Goal: Transaction & Acquisition: Purchase product/service

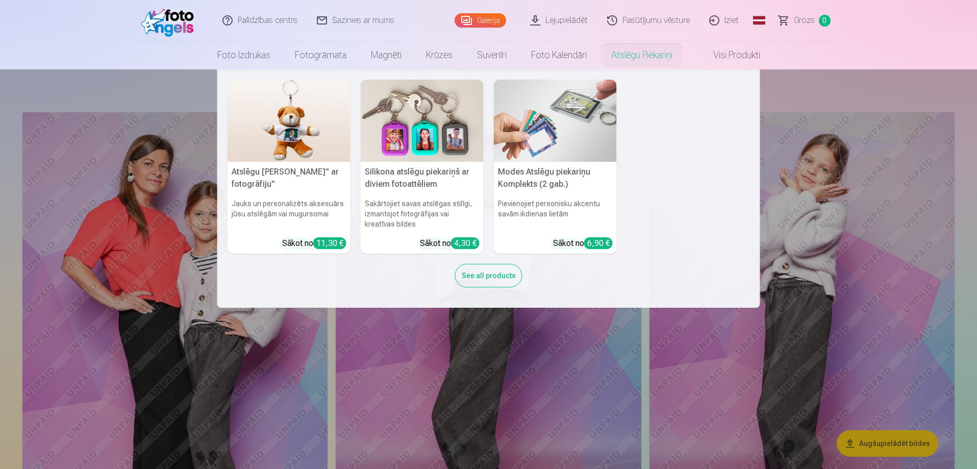
click at [651, 60] on link "Atslēgu piekariņi" at bounding box center [642, 55] width 86 height 29
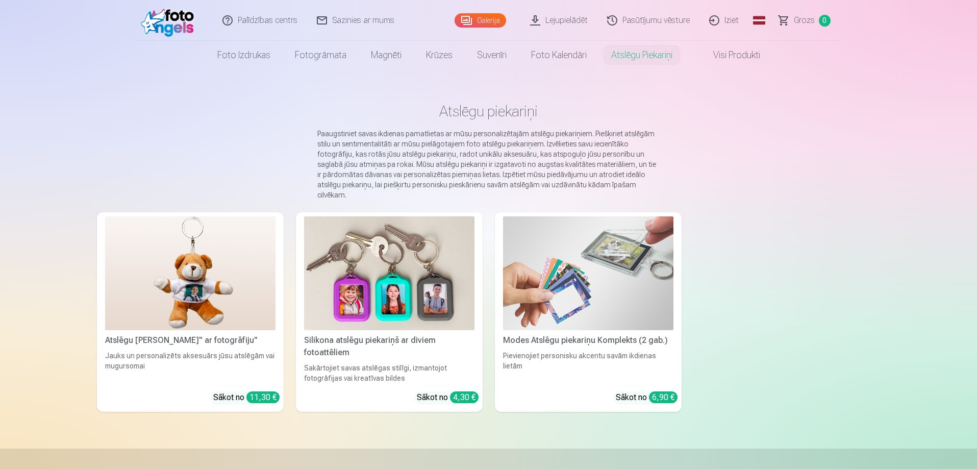
click at [609, 264] on img at bounding box center [588, 273] width 170 height 114
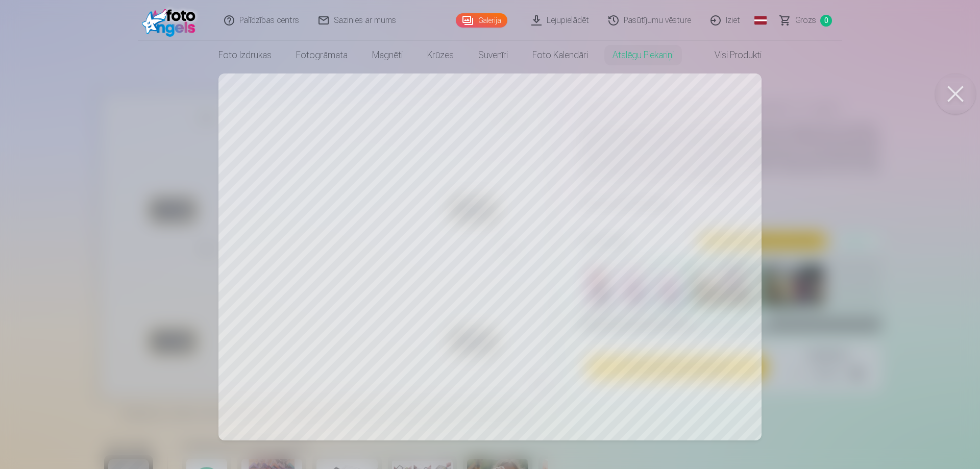
drag, startPoint x: 663, startPoint y: 333, endPoint x: 670, endPoint y: 303, distance: 30.9
click at [670, 303] on div at bounding box center [490, 234] width 980 height 469
click at [306, 141] on div at bounding box center [490, 234] width 980 height 469
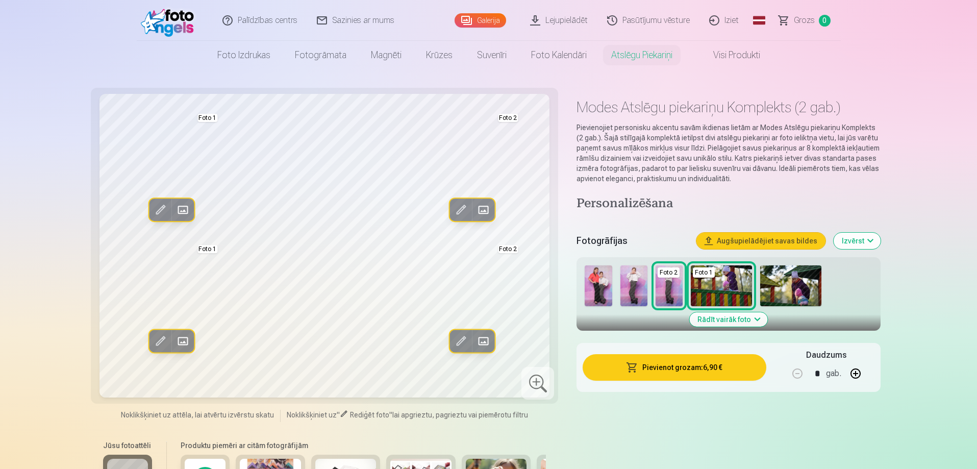
click at [597, 289] on img at bounding box center [598, 285] width 27 height 41
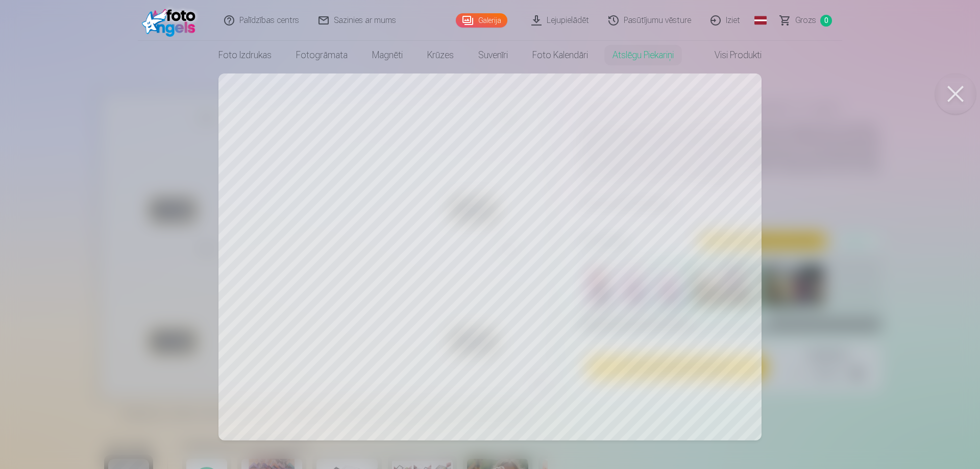
click at [288, 296] on div at bounding box center [490, 234] width 980 height 469
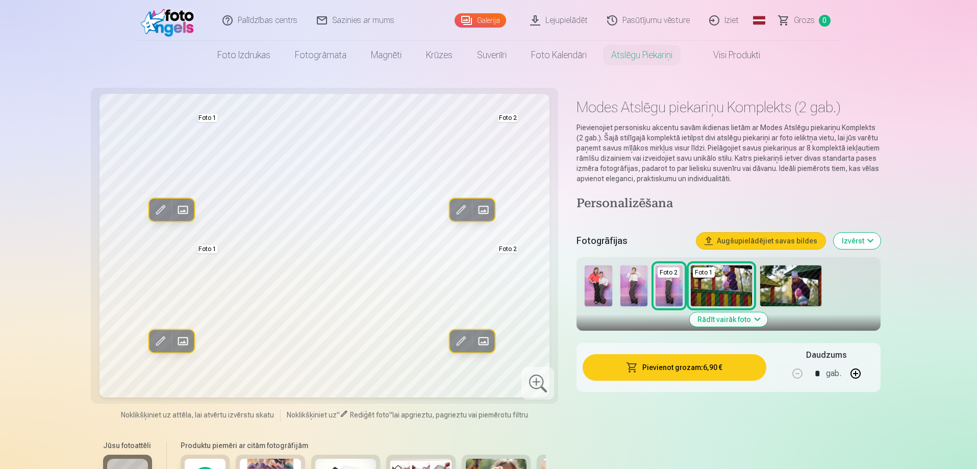
click at [622, 285] on img at bounding box center [633, 285] width 27 height 41
click at [599, 287] on img at bounding box center [598, 285] width 27 height 41
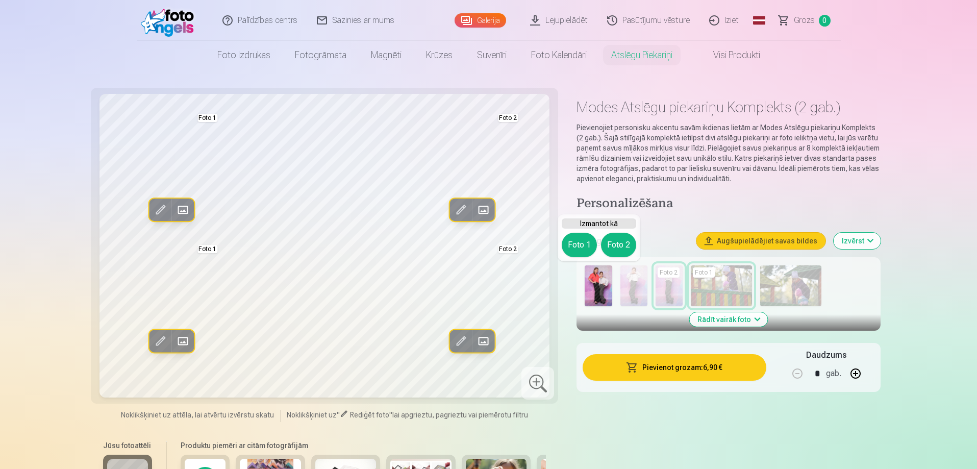
click at [599, 287] on img at bounding box center [598, 285] width 27 height 41
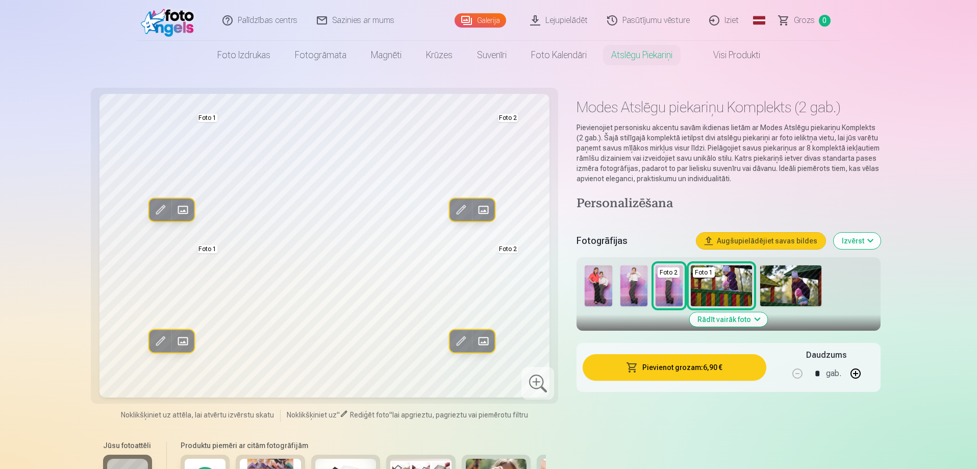
click at [701, 282] on img at bounding box center [721, 285] width 61 height 41
click at [597, 283] on img at bounding box center [598, 285] width 27 height 41
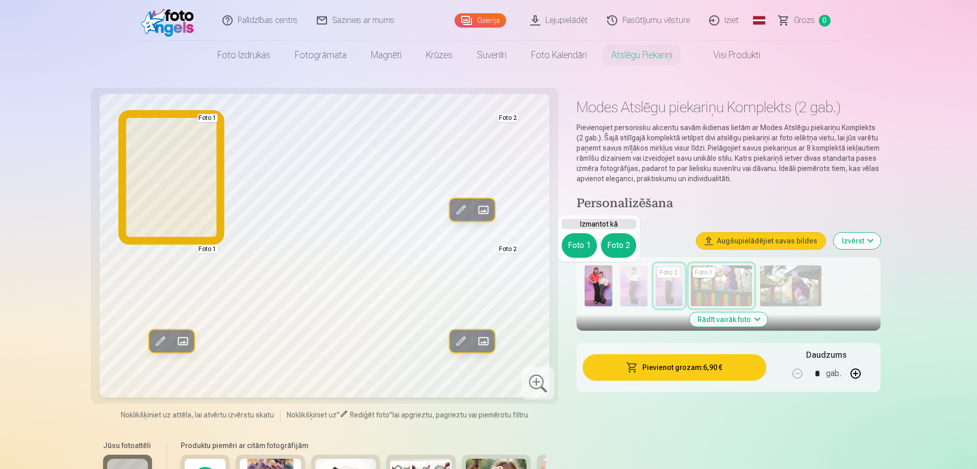
click at [581, 245] on button "Foto 1" at bounding box center [579, 245] width 35 height 24
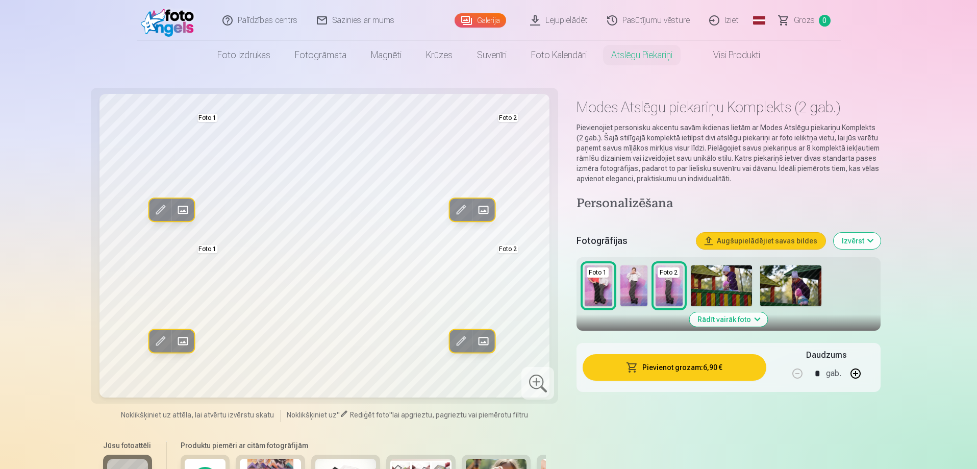
click at [640, 277] on img at bounding box center [633, 285] width 27 height 41
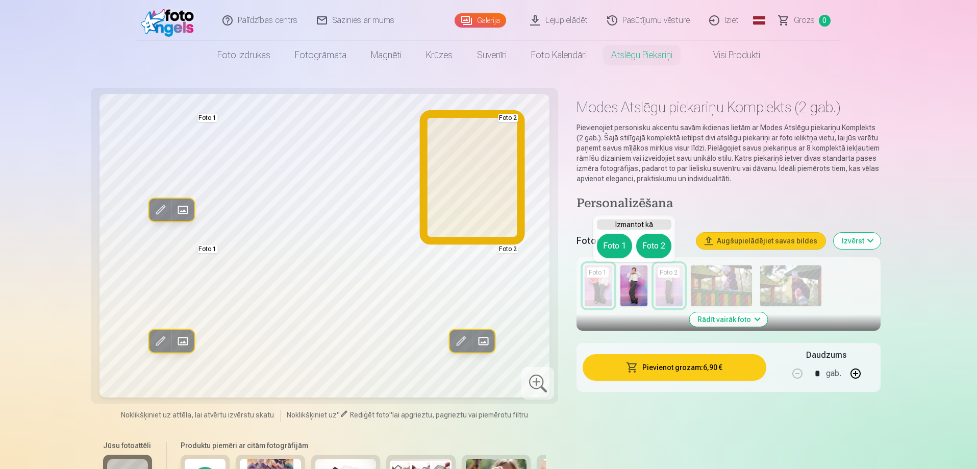
click at [651, 247] on button "Foto 2" at bounding box center [653, 246] width 35 height 24
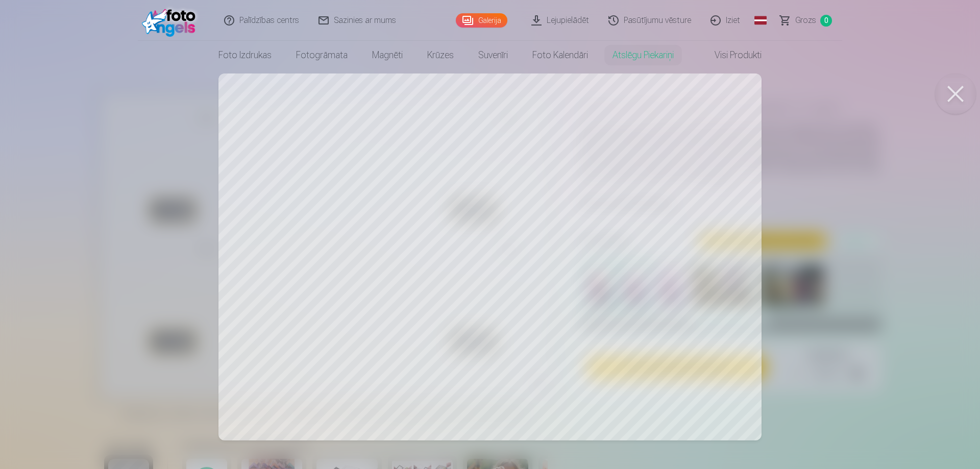
click at [276, 155] on div at bounding box center [490, 234] width 980 height 469
click at [954, 97] on button at bounding box center [955, 93] width 41 height 41
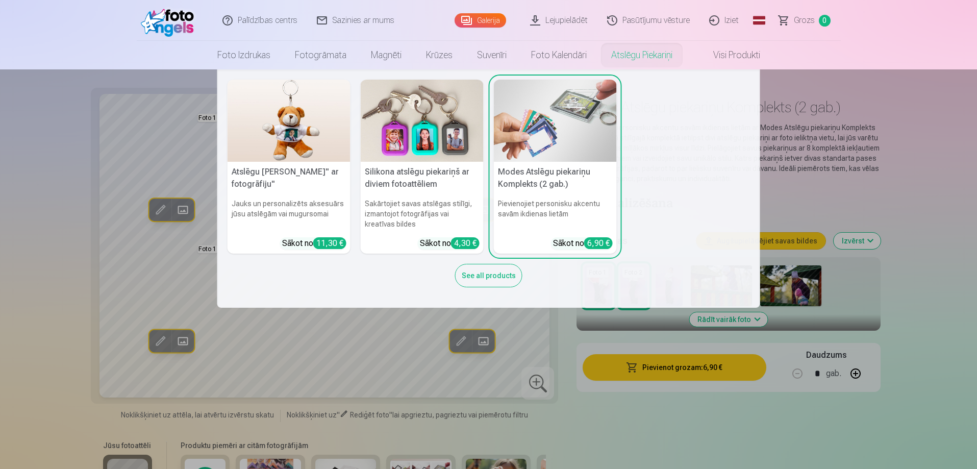
click at [651, 56] on link "Atslēgu piekariņi" at bounding box center [642, 55] width 86 height 29
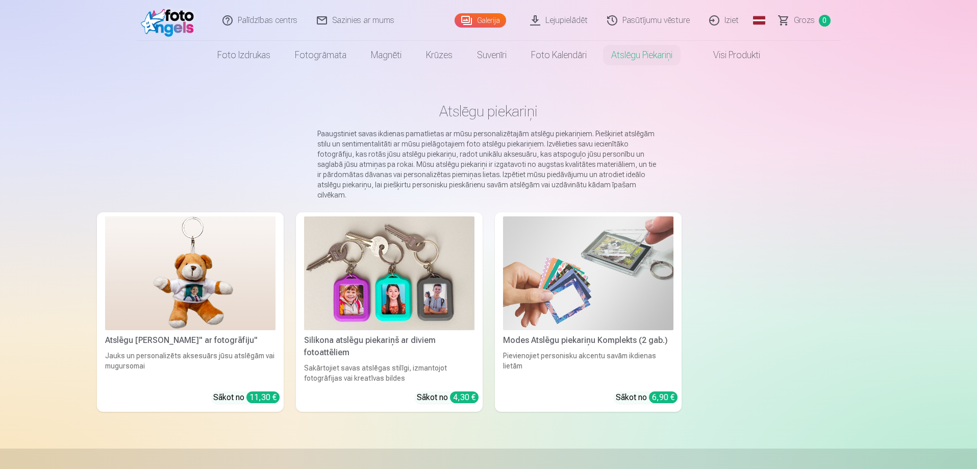
click at [651, 56] on link "Atslēgu piekariņi" at bounding box center [642, 55] width 86 height 29
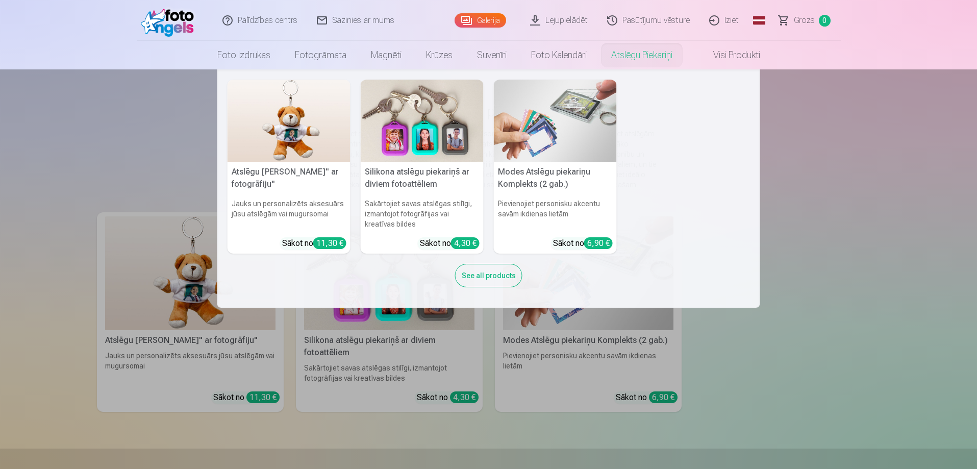
click at [439, 195] on h6 "Sakārtojiet savas atslēgas stilīgi, izmantojot fotogrāfijas vai kreatīvas bildes" at bounding box center [422, 213] width 123 height 39
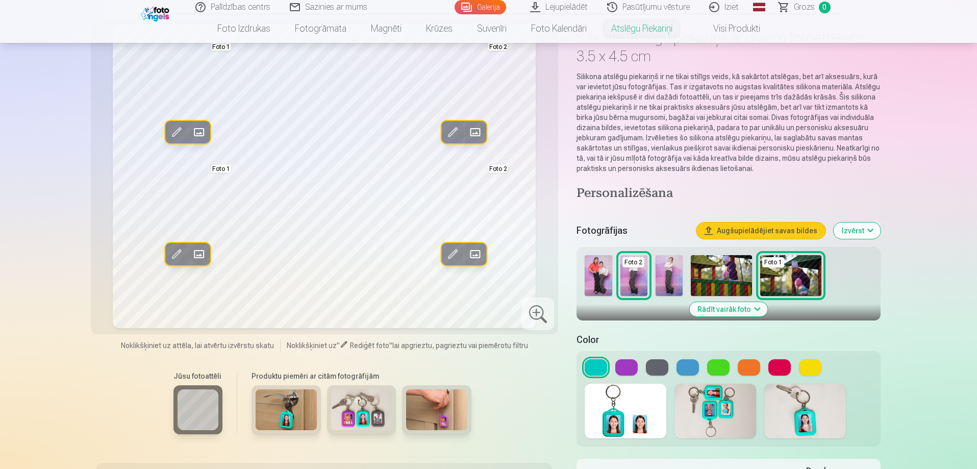
scroll to position [51, 0]
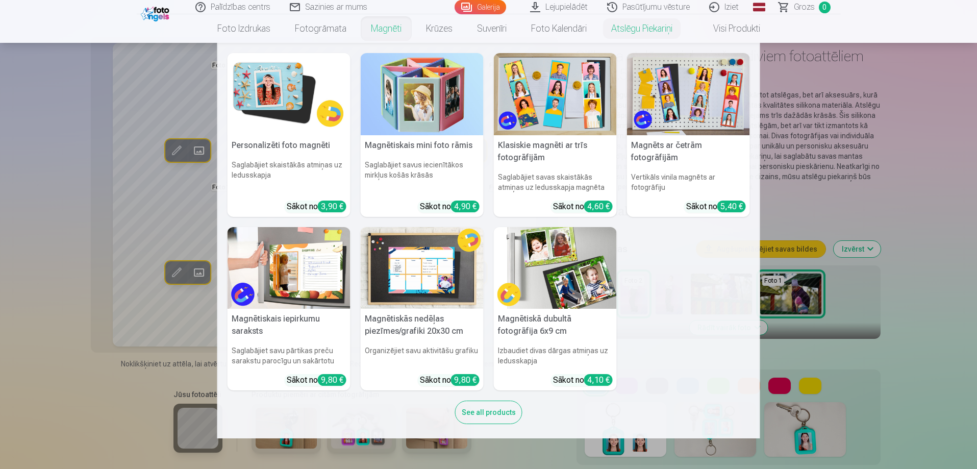
click at [375, 29] on link "Magnēti" at bounding box center [386, 28] width 55 height 29
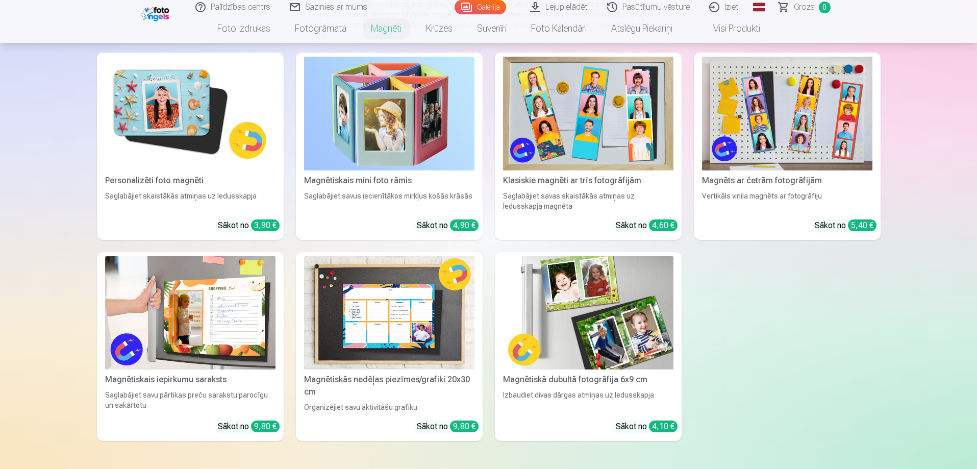
scroll to position [153, 0]
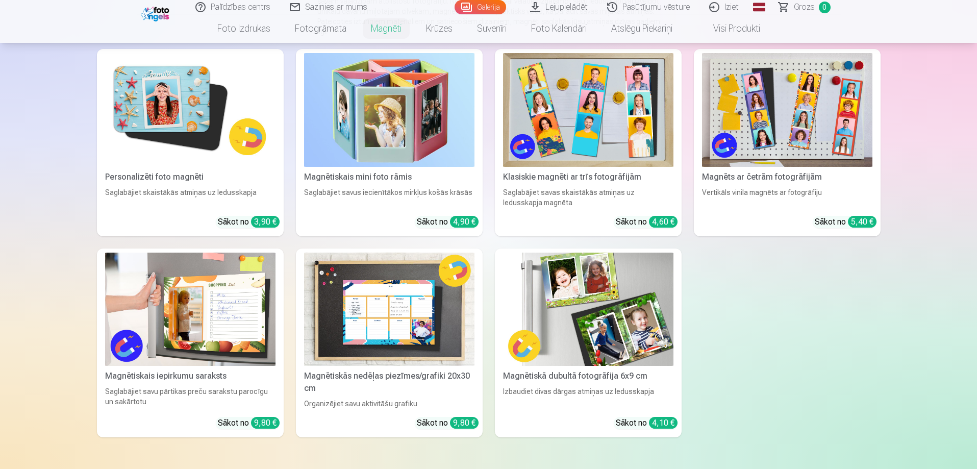
click at [594, 323] on img at bounding box center [588, 310] width 170 height 114
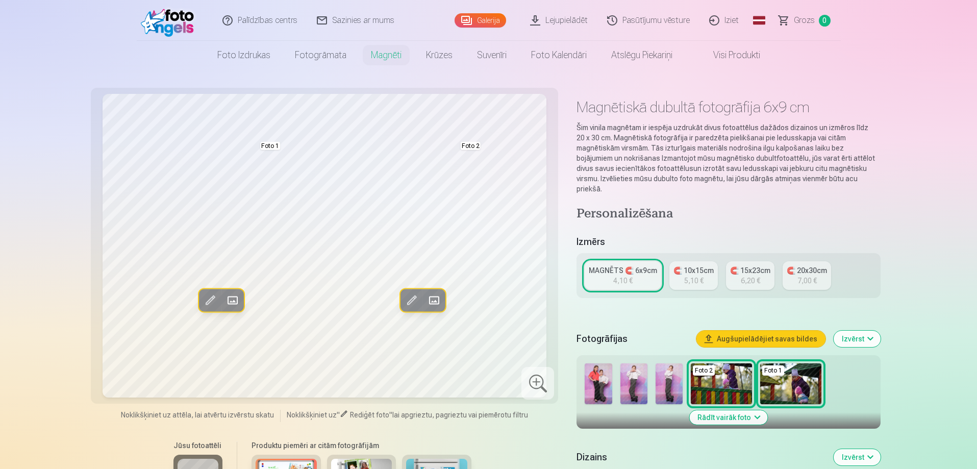
click at [595, 376] on img at bounding box center [598, 383] width 27 height 41
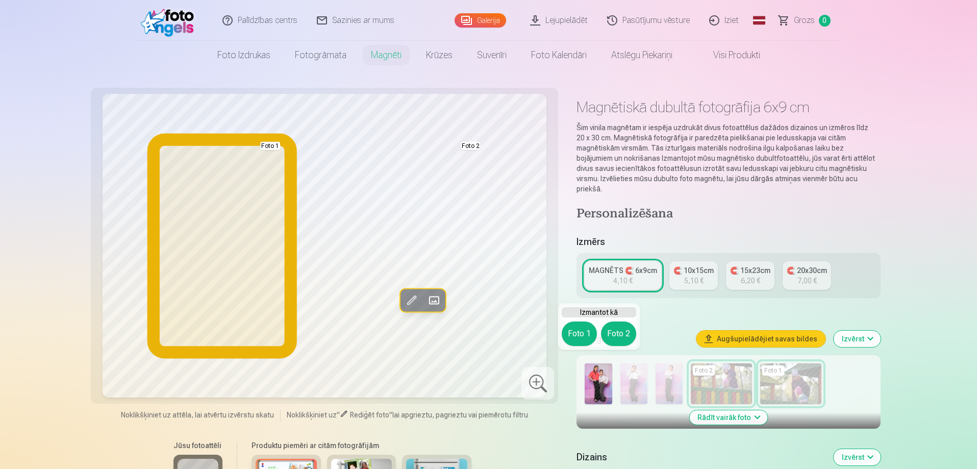
click at [587, 334] on button "Foto 1" at bounding box center [579, 333] width 35 height 24
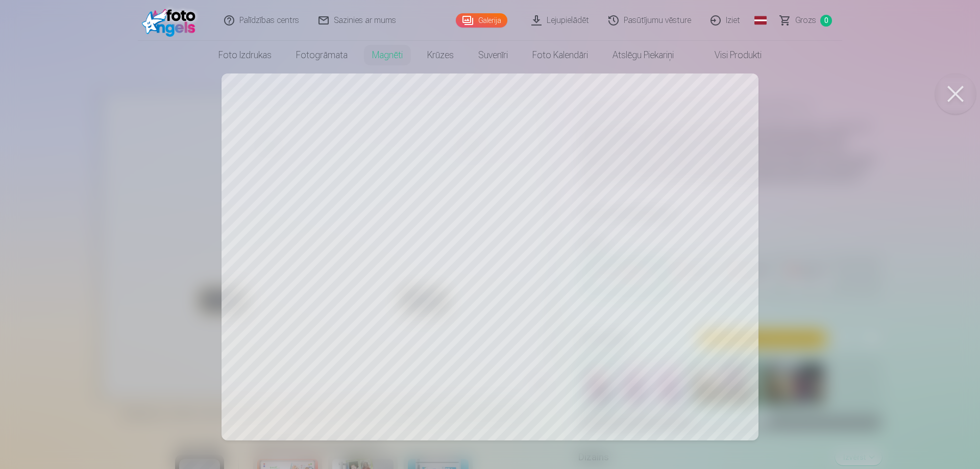
click at [661, 193] on div at bounding box center [490, 234] width 980 height 469
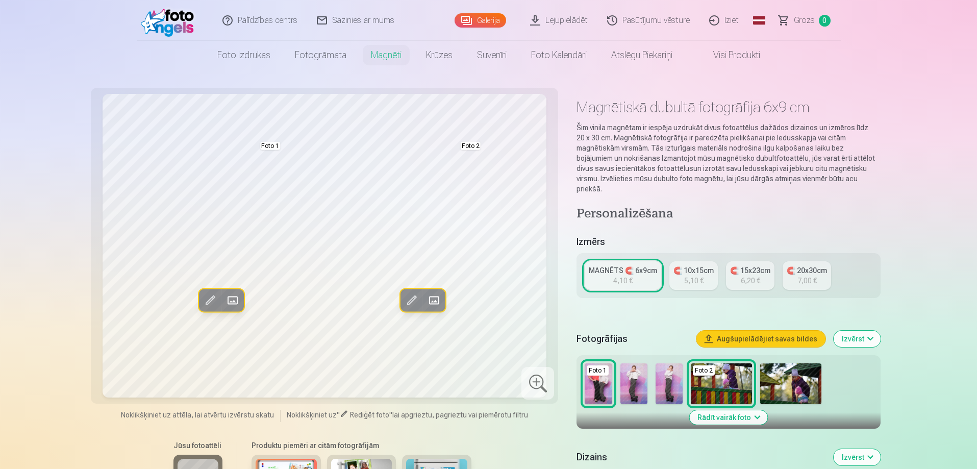
click at [632, 376] on img at bounding box center [633, 383] width 27 height 41
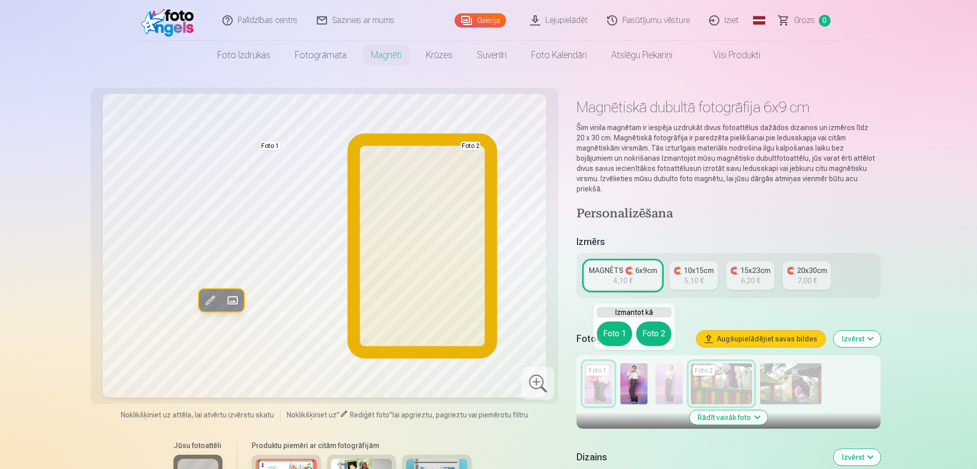
click at [651, 328] on button "Foto 2" at bounding box center [653, 333] width 35 height 24
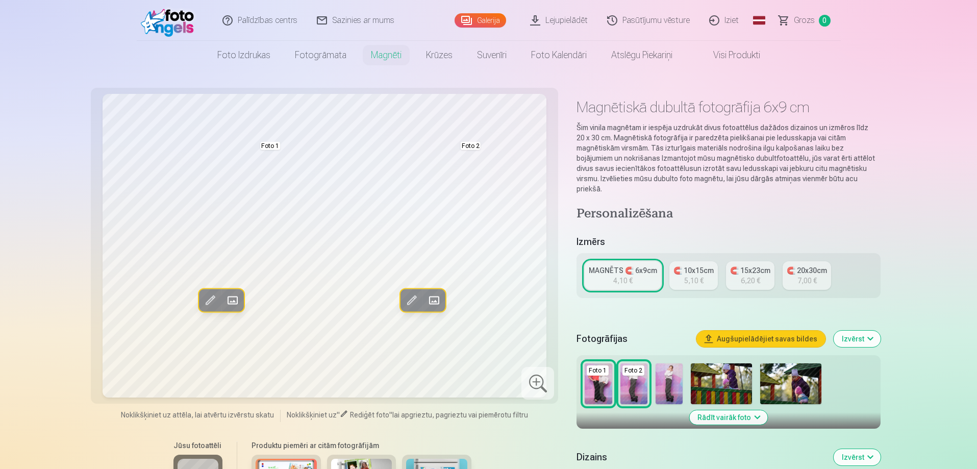
click at [700, 265] on div "🧲 10x15cm" at bounding box center [694, 270] width 40 height 10
click at [607, 265] on div "MAGNĒTS 🧲 6x9cm" at bounding box center [623, 270] width 68 height 10
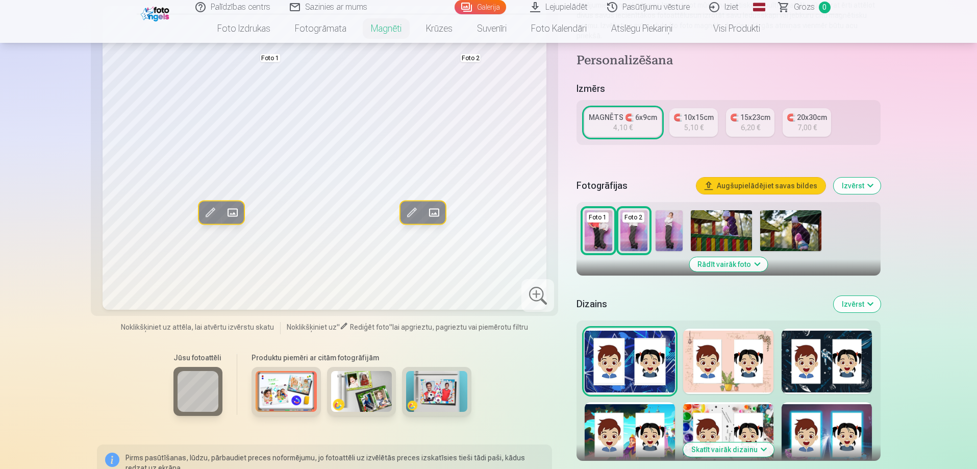
scroll to position [204, 0]
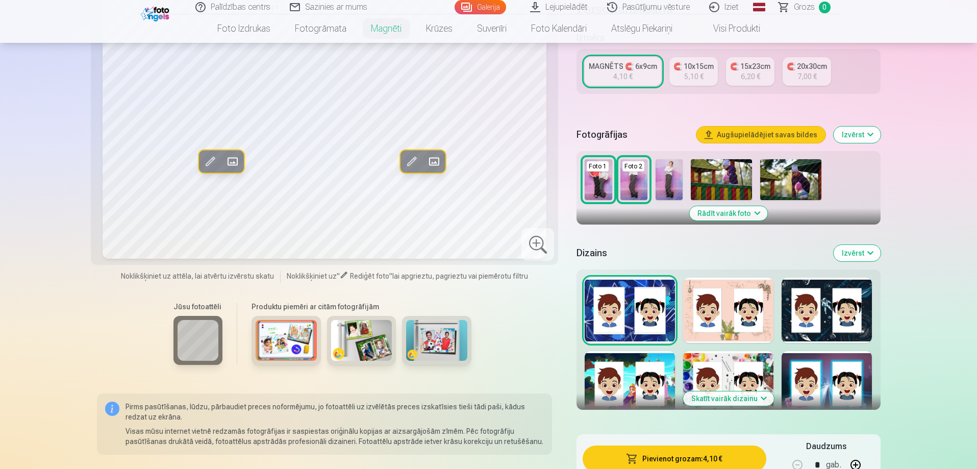
click at [286, 332] on img at bounding box center [286, 340] width 61 height 41
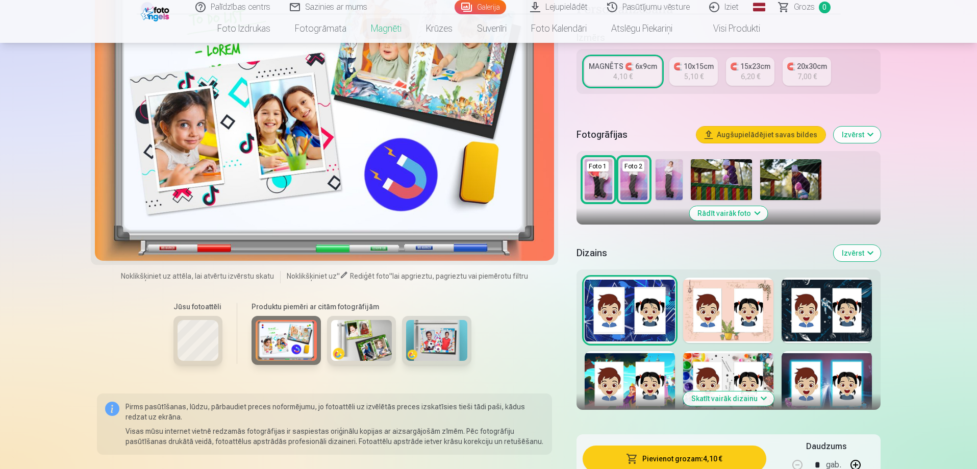
click at [368, 331] on img at bounding box center [361, 340] width 61 height 41
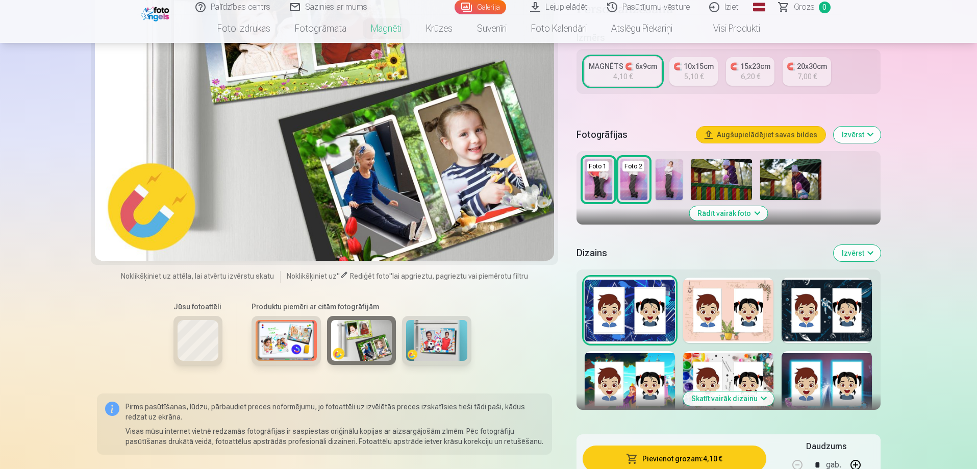
click at [438, 336] on img at bounding box center [436, 340] width 61 height 41
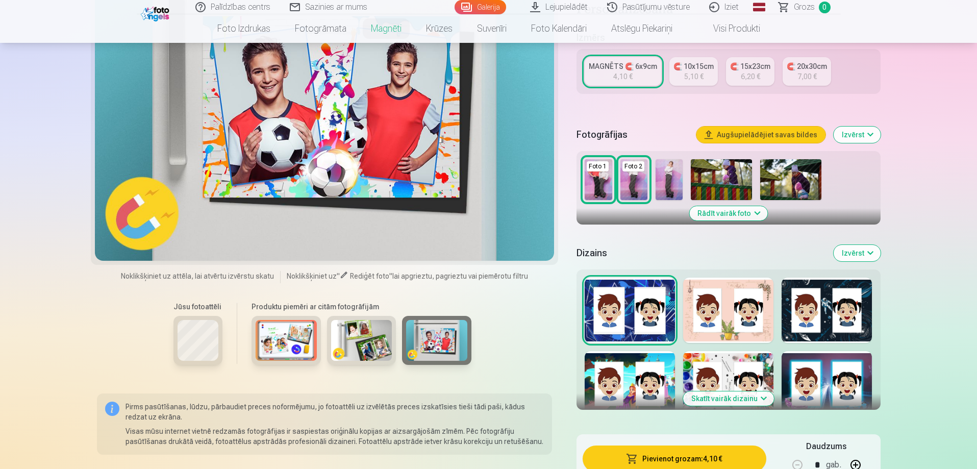
click at [376, 334] on img at bounding box center [361, 340] width 61 height 41
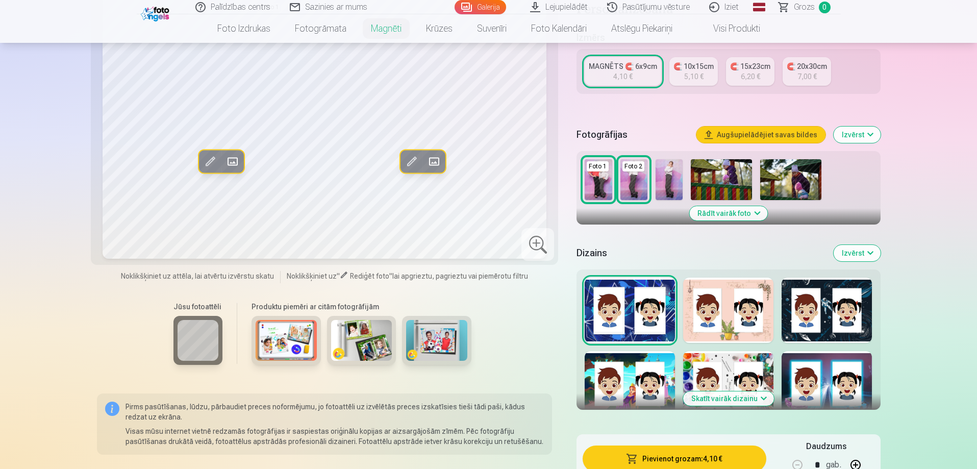
click at [858, 246] on button "Izvērst" at bounding box center [857, 253] width 47 height 16
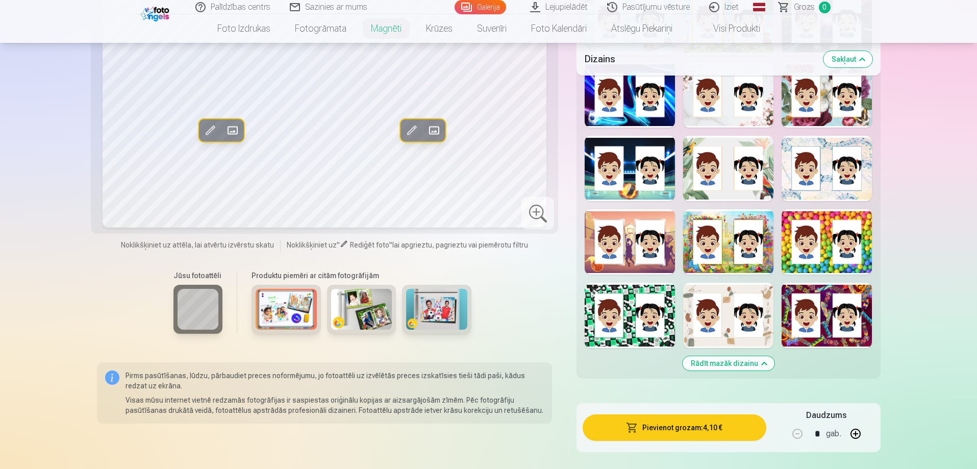
scroll to position [867, 0]
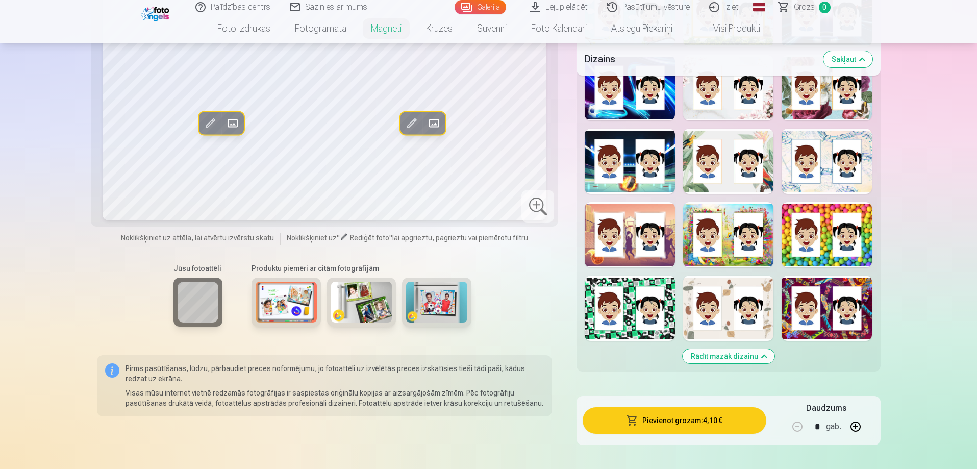
click at [831, 252] on div at bounding box center [827, 234] width 90 height 65
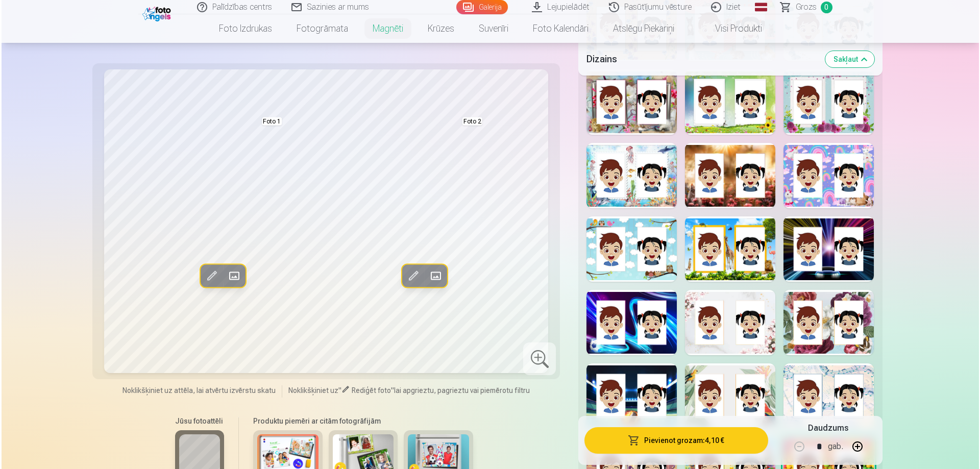
scroll to position [612, 0]
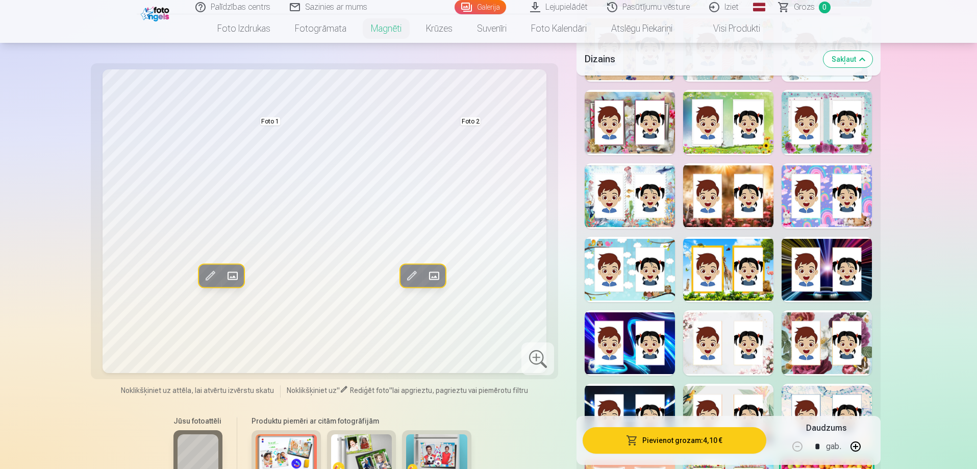
click at [655, 444] on button "Pievienot grozam : 4,10 €" at bounding box center [674, 440] width 183 height 27
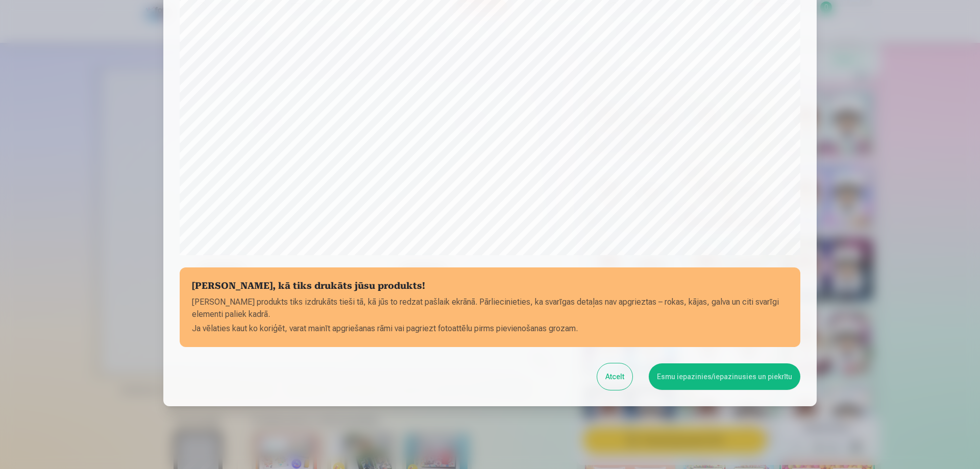
scroll to position [266, 0]
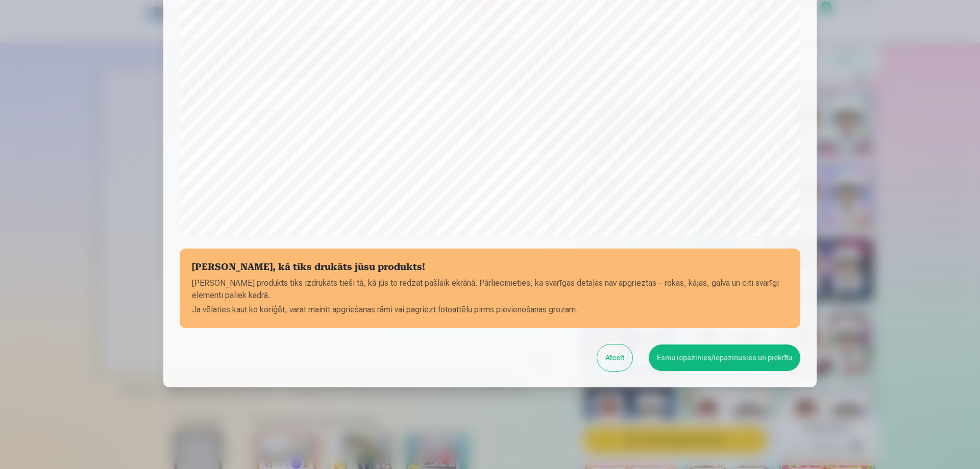
click at [710, 351] on button "Esmu iepazinies/iepazinusies un piekrītu" at bounding box center [725, 357] width 152 height 27
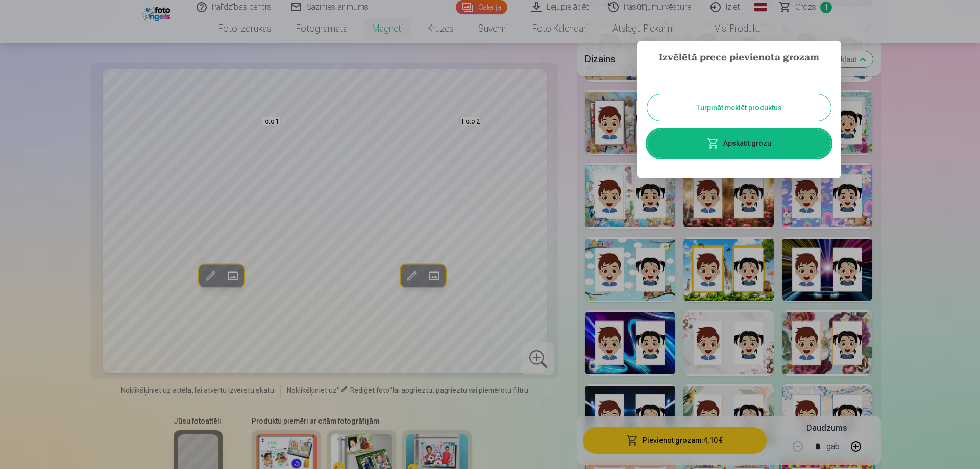
click at [736, 145] on link "Apskatīt grozu" at bounding box center [739, 143] width 184 height 29
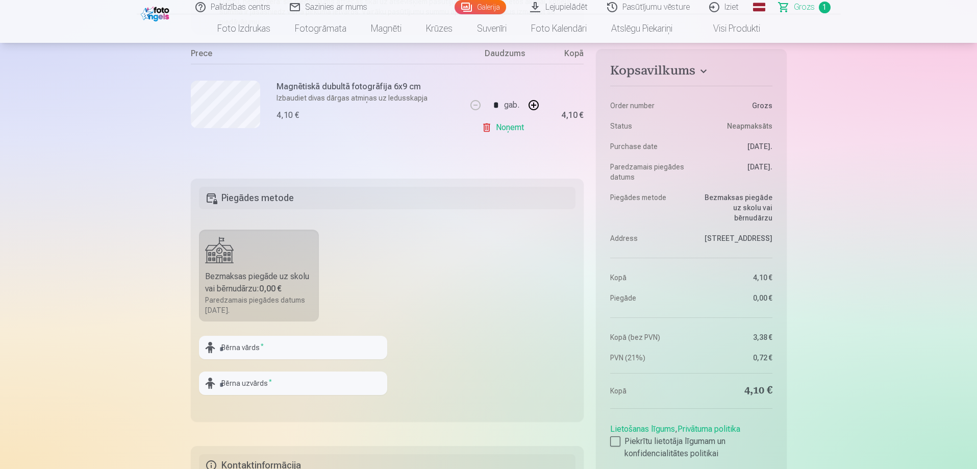
scroll to position [255, 0]
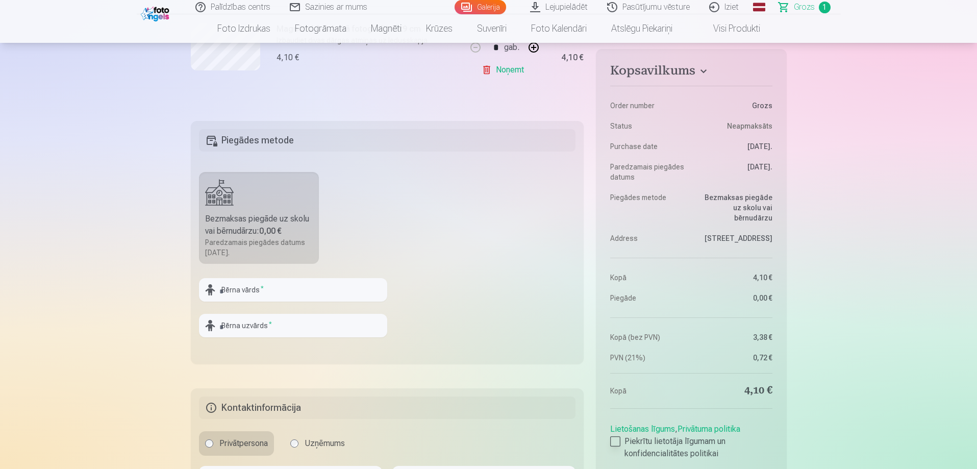
click at [618, 441] on div at bounding box center [615, 441] width 10 height 10
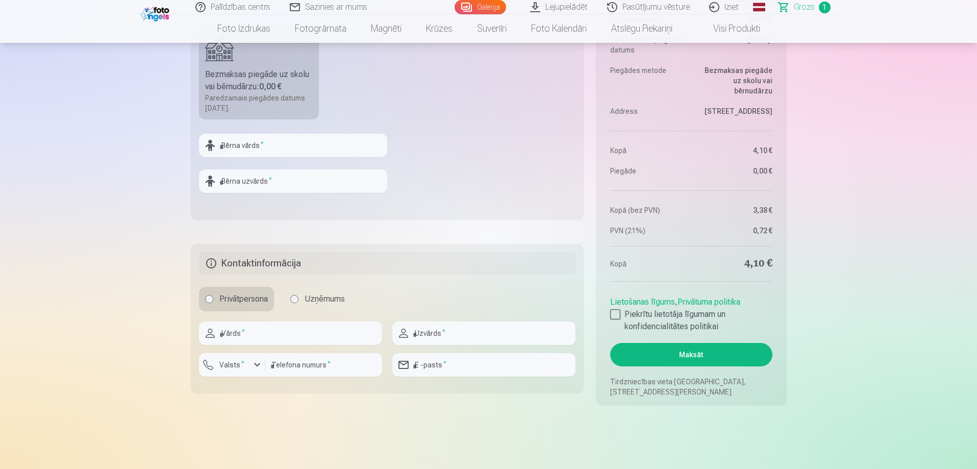
scroll to position [306, 0]
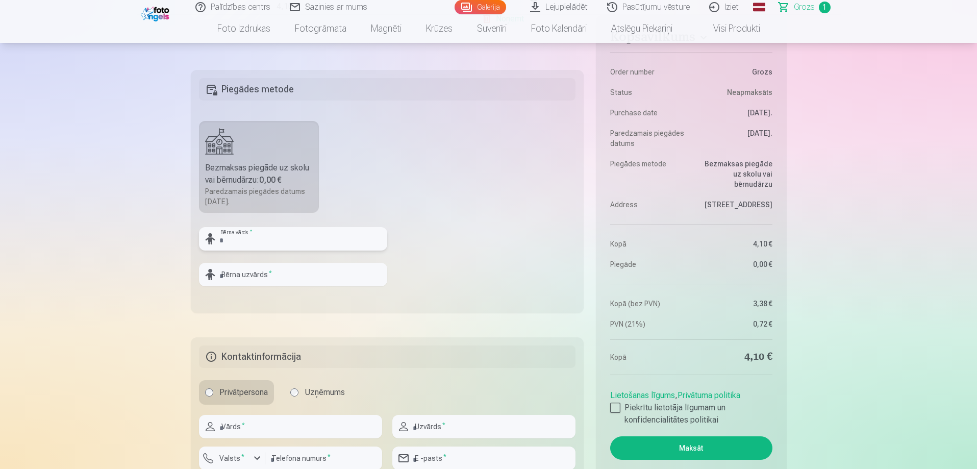
click at [238, 239] on input "text" at bounding box center [293, 238] width 188 height 23
type input "****"
click at [236, 276] on input "text" at bounding box center [293, 274] width 188 height 23
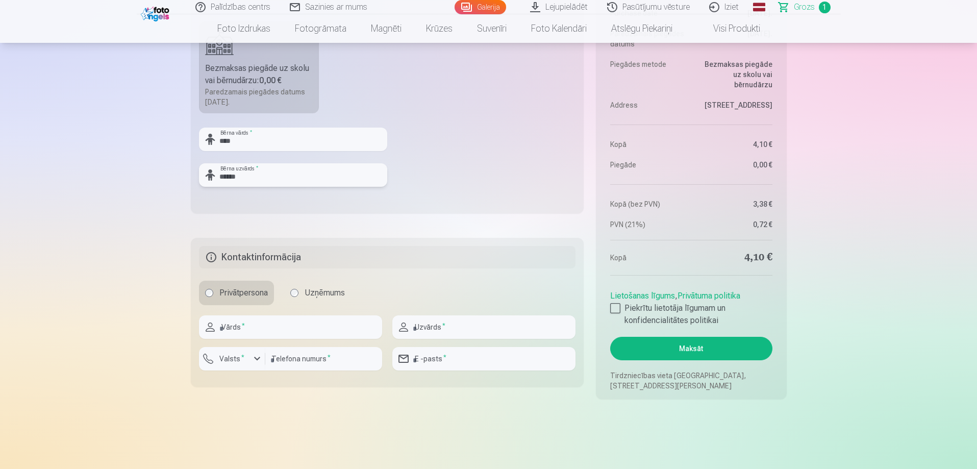
scroll to position [408, 0]
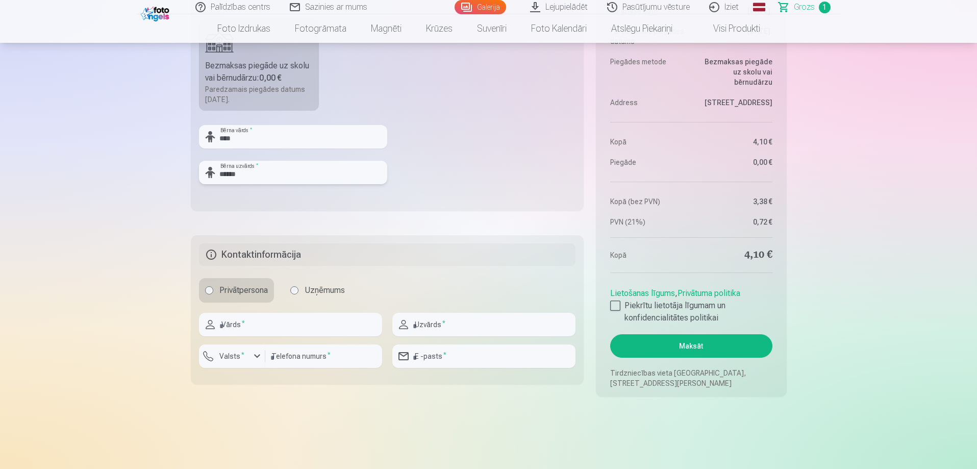
type input "******"
click at [244, 328] on input "text" at bounding box center [290, 324] width 183 height 23
type input "*****"
click at [444, 323] on input "text" at bounding box center [483, 324] width 183 height 23
type input "**********"
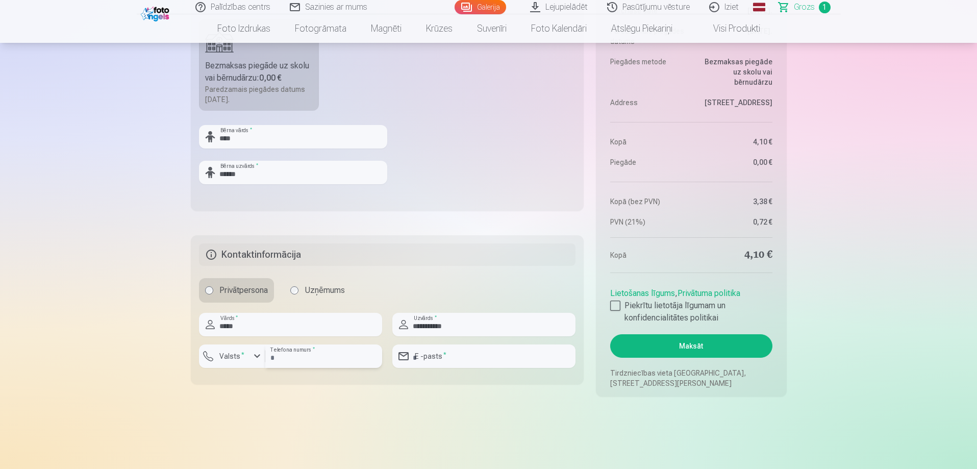
click at [313, 364] on input "number" at bounding box center [323, 355] width 117 height 23
type input "********"
click at [424, 358] on input "email" at bounding box center [483, 355] width 183 height 23
click at [490, 359] on input "**********" at bounding box center [483, 355] width 183 height 23
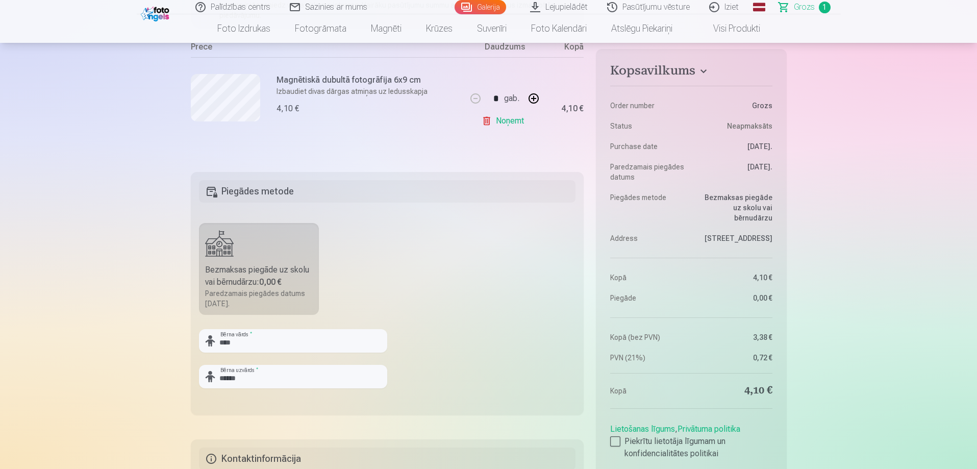
scroll to position [357, 0]
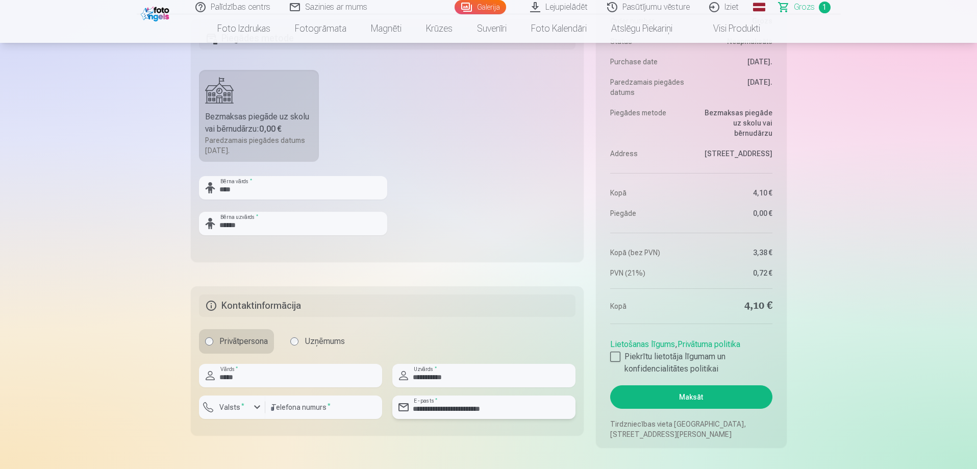
type input "**********"
click at [673, 397] on button "Maksāt" at bounding box center [691, 396] width 162 height 23
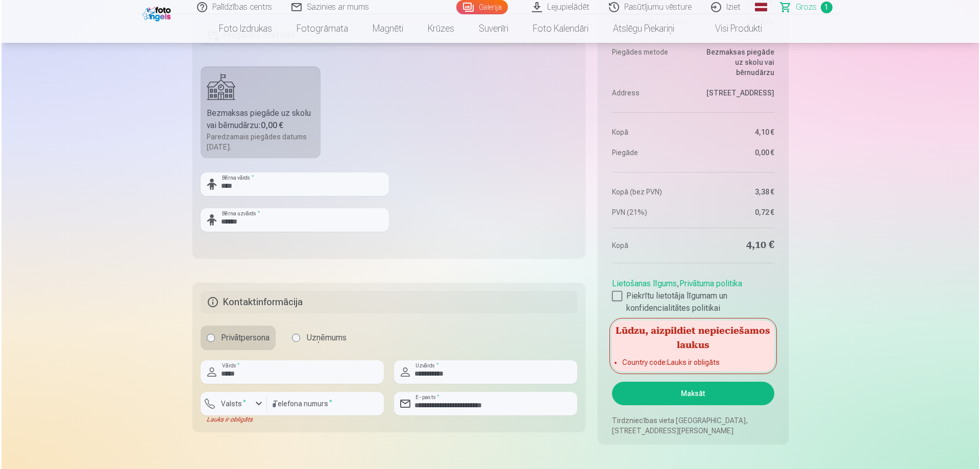
scroll to position [408, 0]
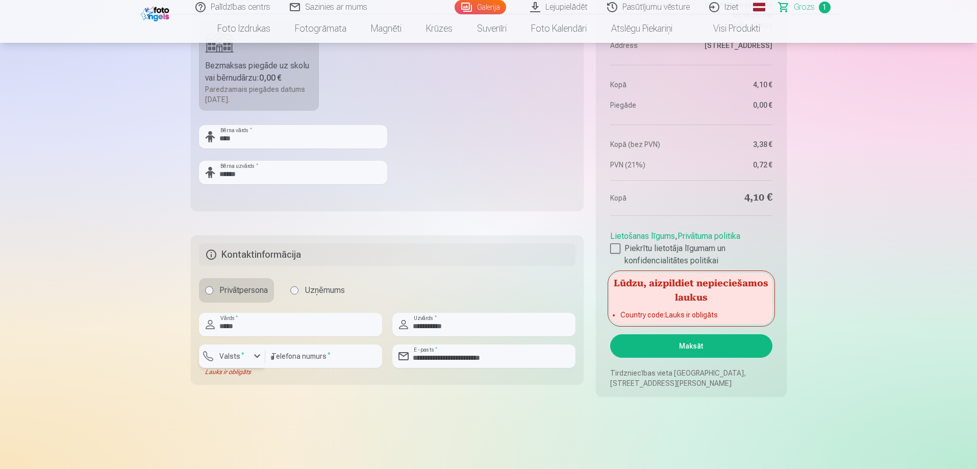
click at [258, 355] on div "button" at bounding box center [257, 356] width 12 height 12
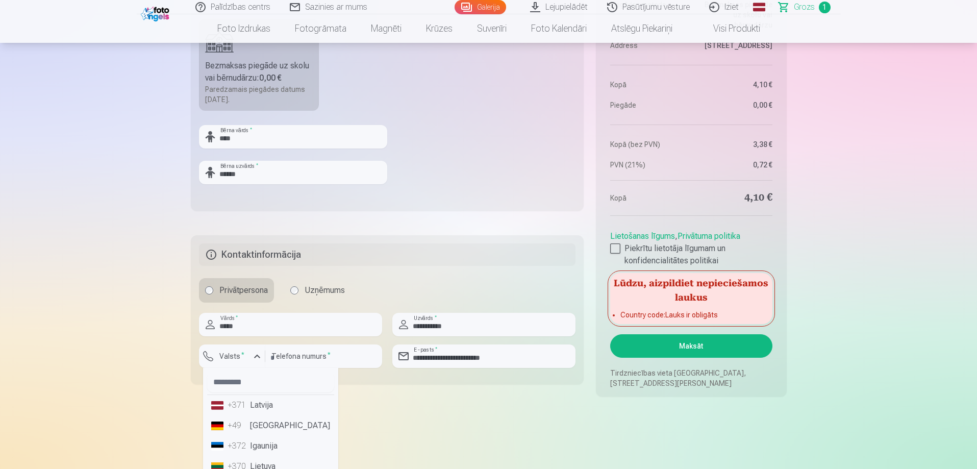
click at [257, 403] on li "+371 Latvija" at bounding box center [270, 405] width 127 height 20
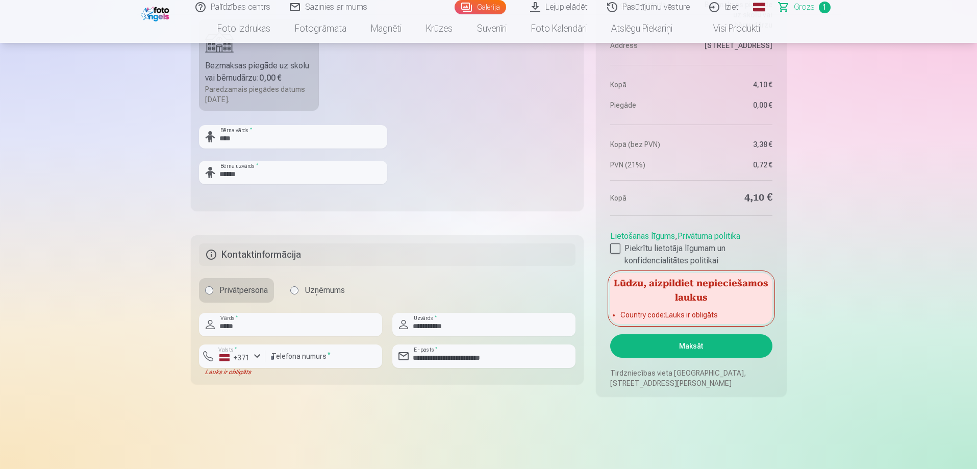
click at [678, 345] on button "Maksāt" at bounding box center [691, 345] width 162 height 23
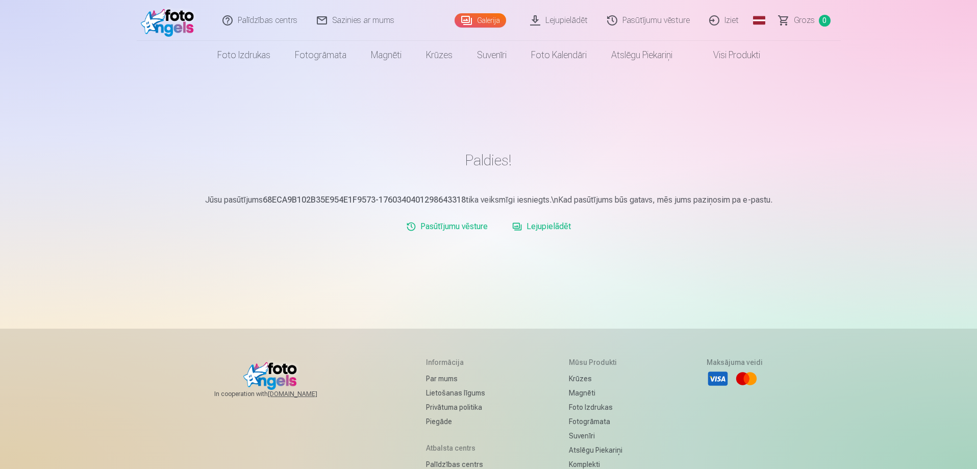
click at [717, 22] on link "Iziet" at bounding box center [724, 20] width 49 height 41
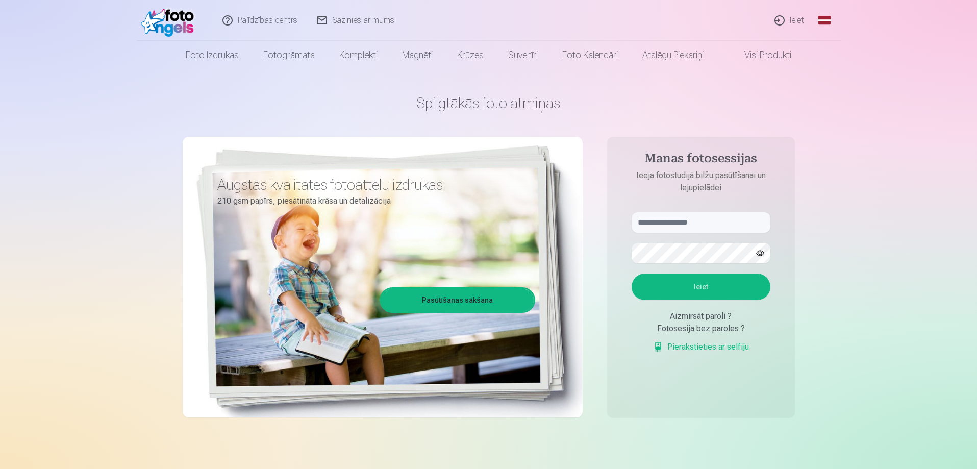
click at [792, 18] on link "Ieiet" at bounding box center [789, 20] width 49 height 41
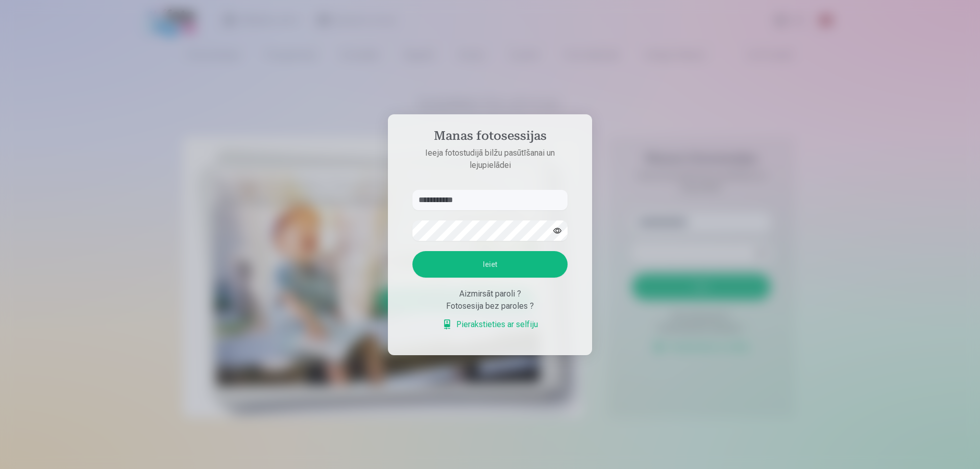
type input "**********"
click at [412, 251] on button "Ieiet" at bounding box center [489, 264] width 155 height 27
